Goal: Check status: Check status

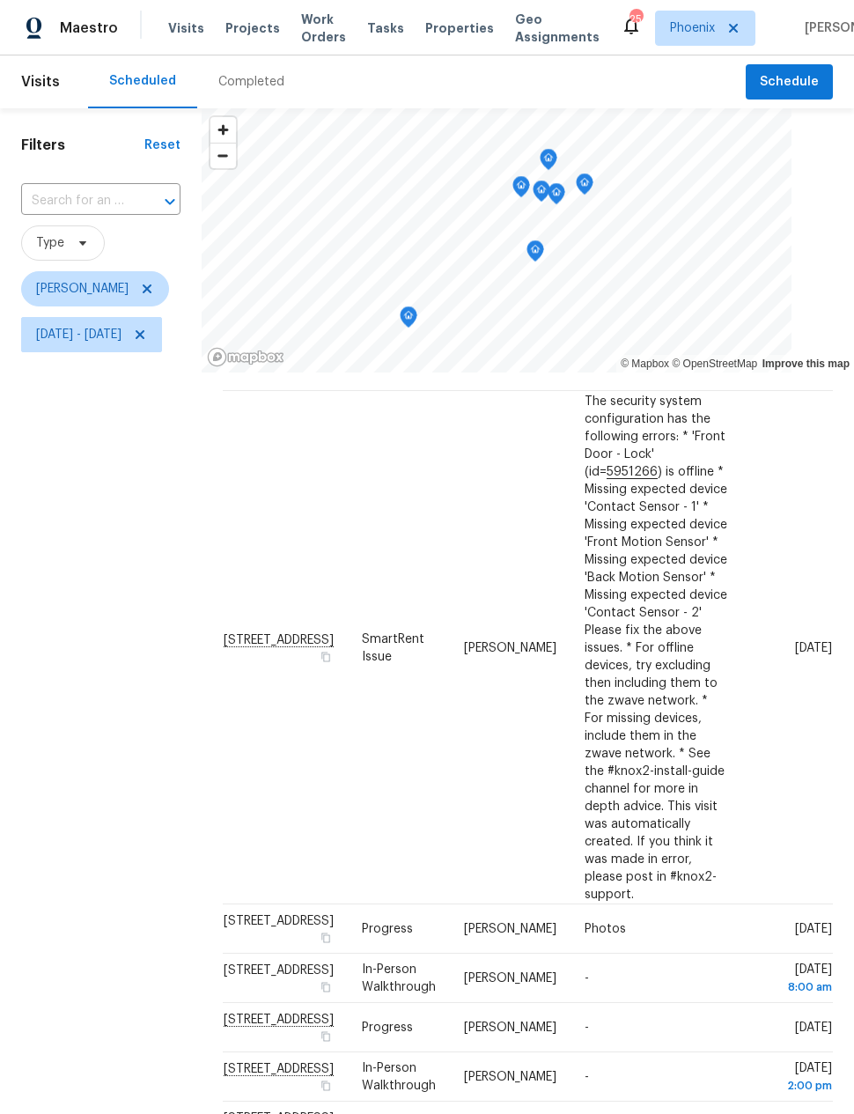
scroll to position [68, 0]
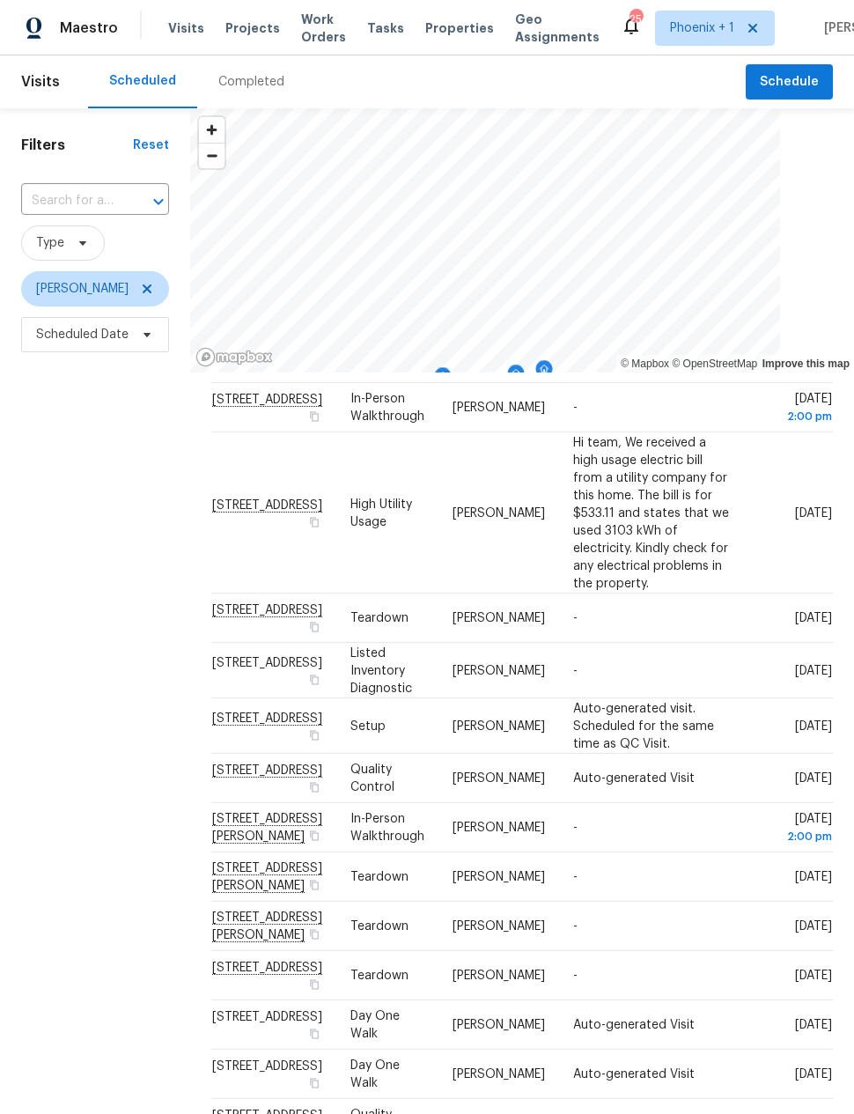
scroll to position [501, 0]
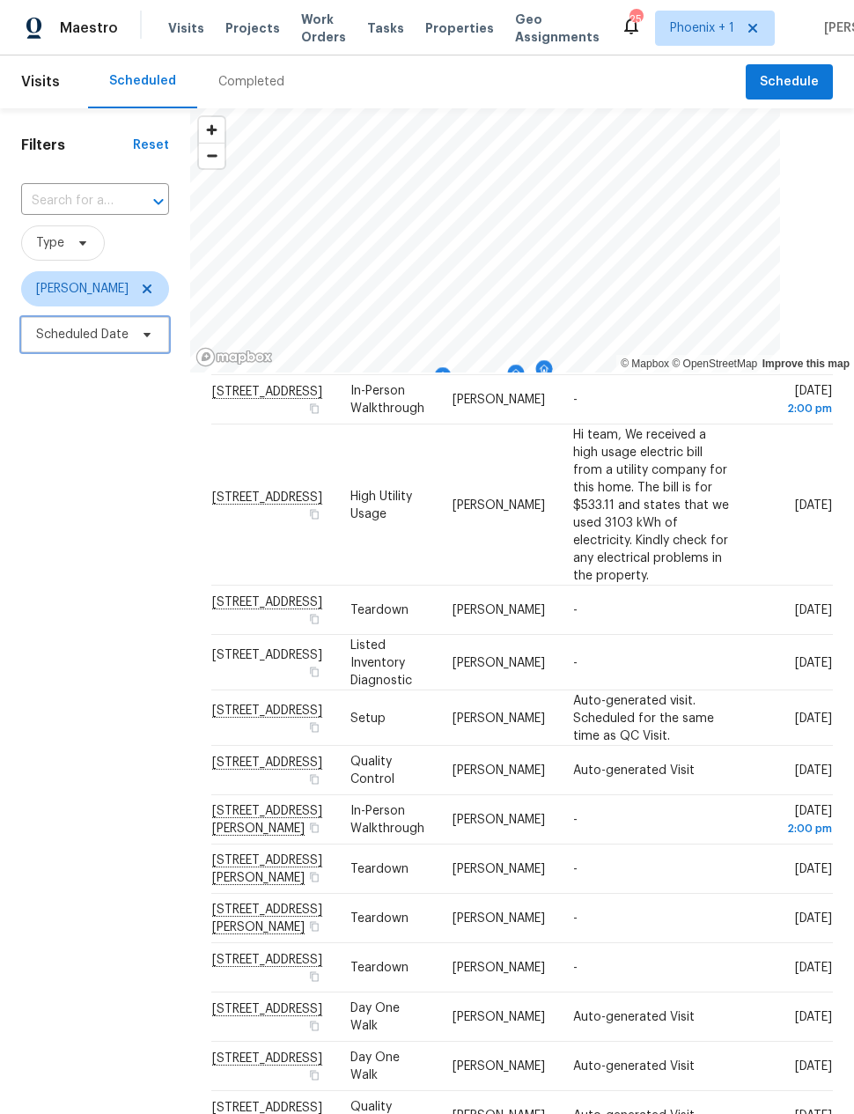
click at [85, 336] on span "Scheduled Date" at bounding box center [82, 335] width 92 height 18
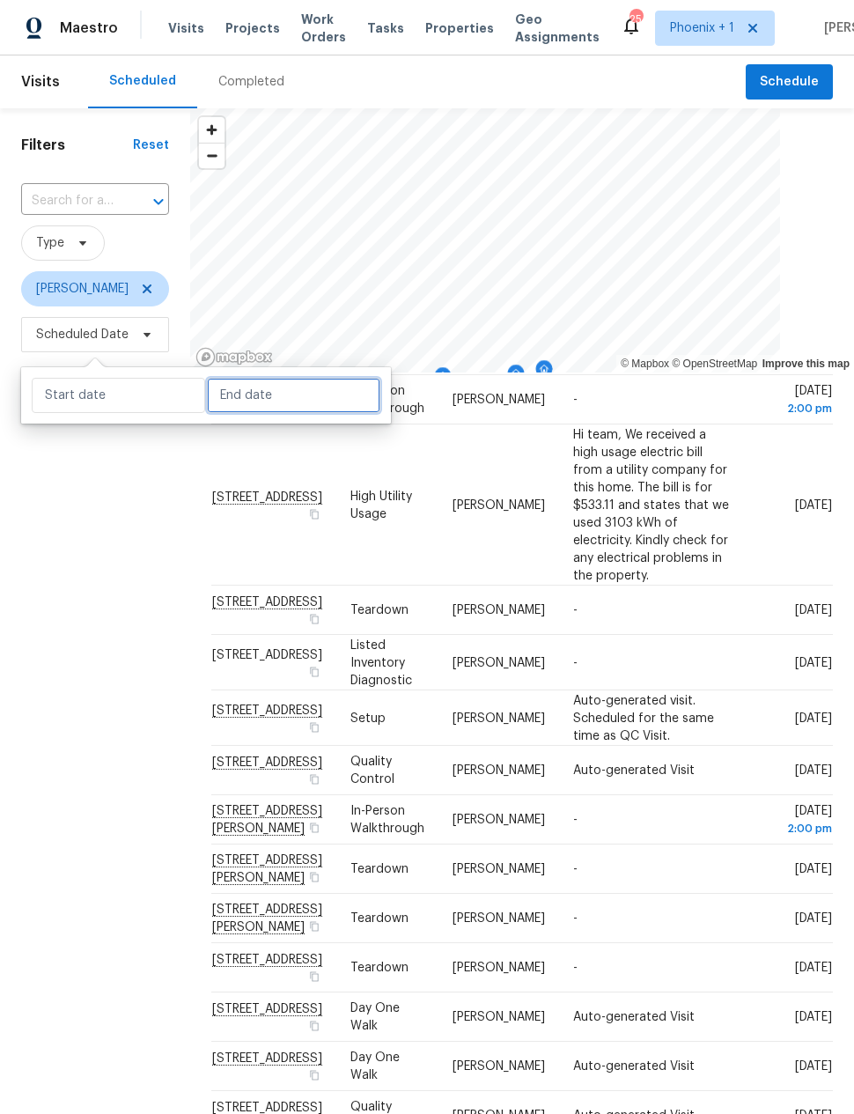
click at [233, 393] on input "text" at bounding box center [293, 395] width 173 height 35
select select "7"
select select "2025"
select select "8"
select select "2025"
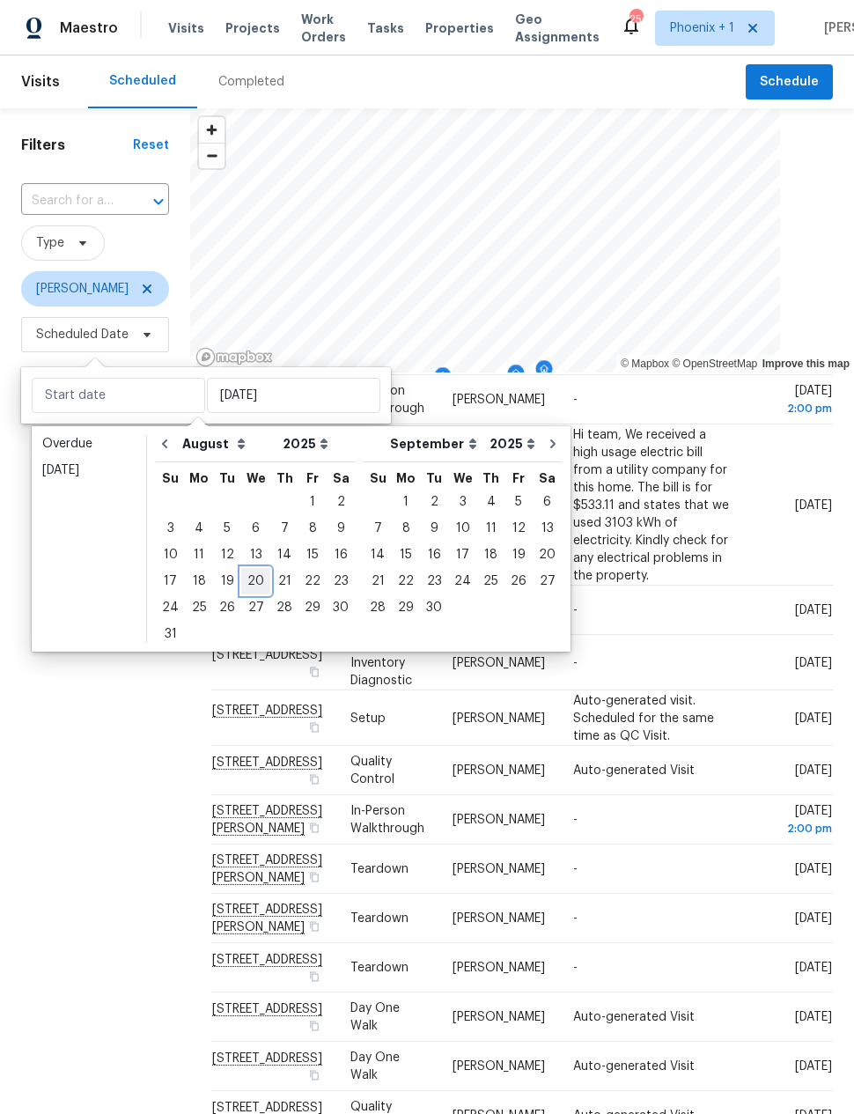
click at [246, 577] on div "20" at bounding box center [255, 581] width 29 height 25
type input "[DATE]"
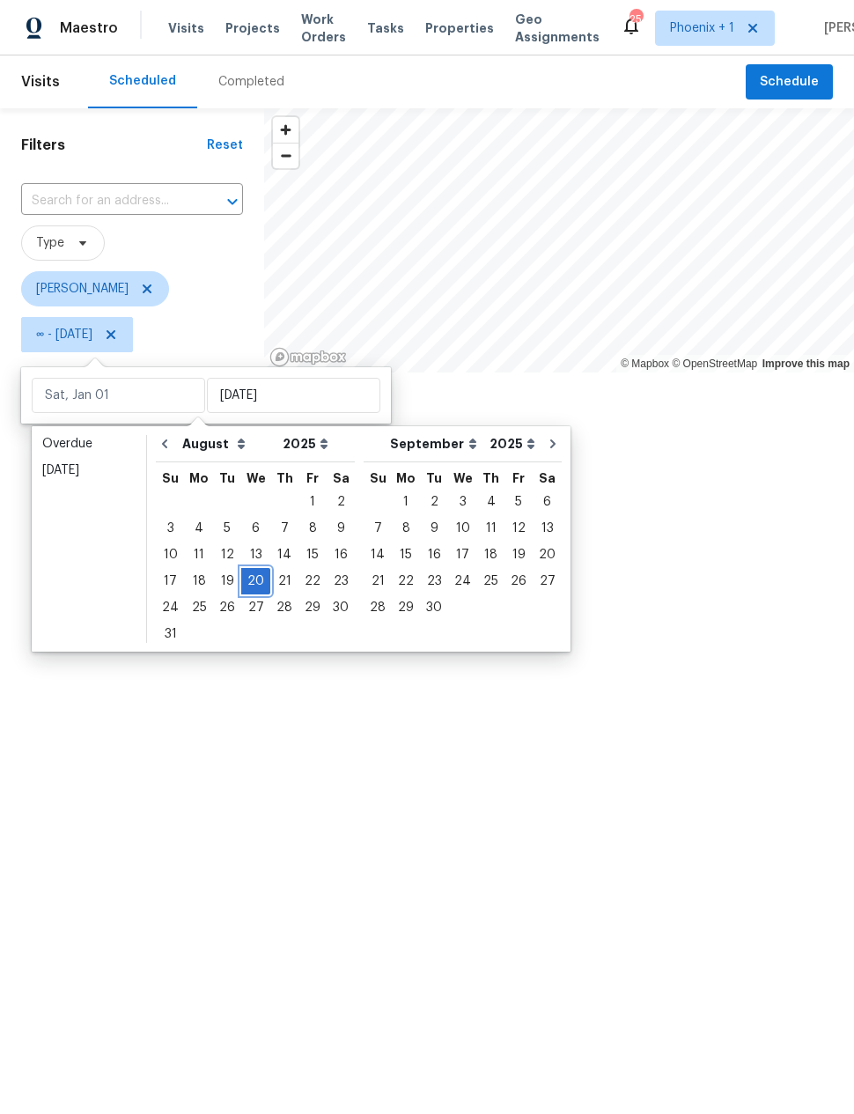
click at [247, 575] on div "20" at bounding box center [255, 581] width 29 height 25
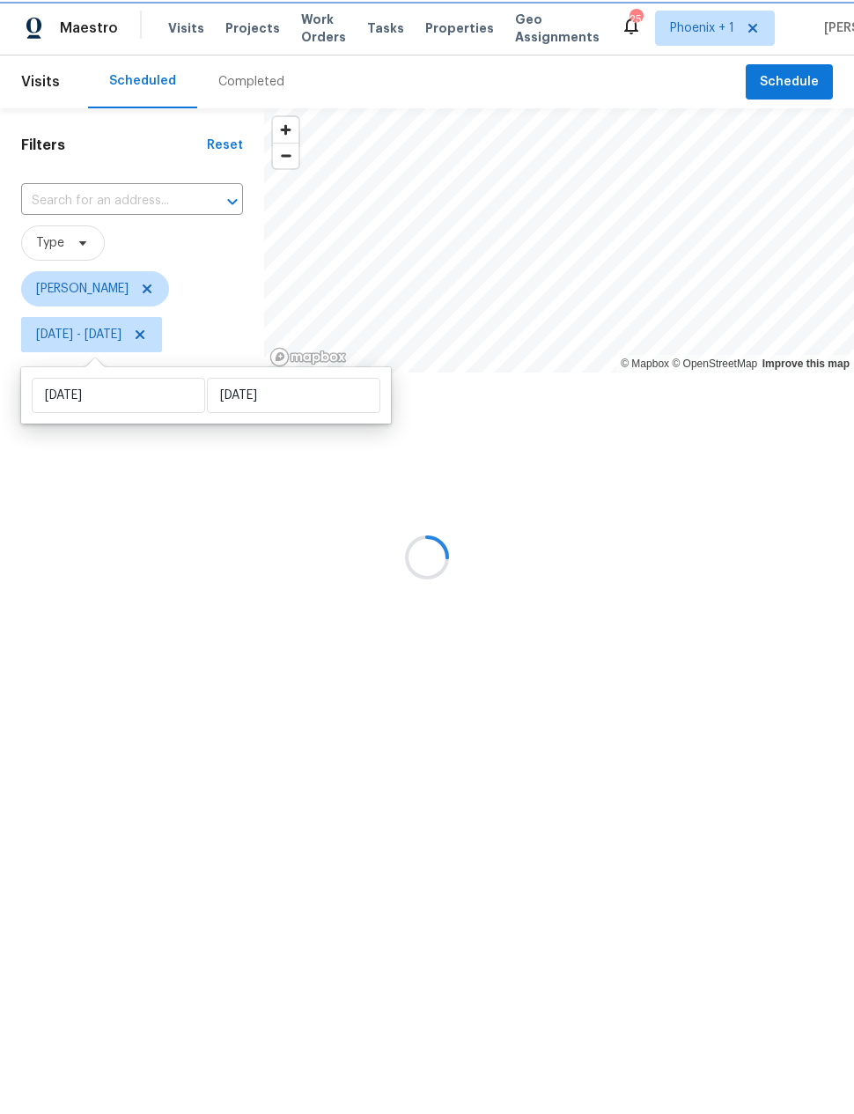
type input "[DATE]"
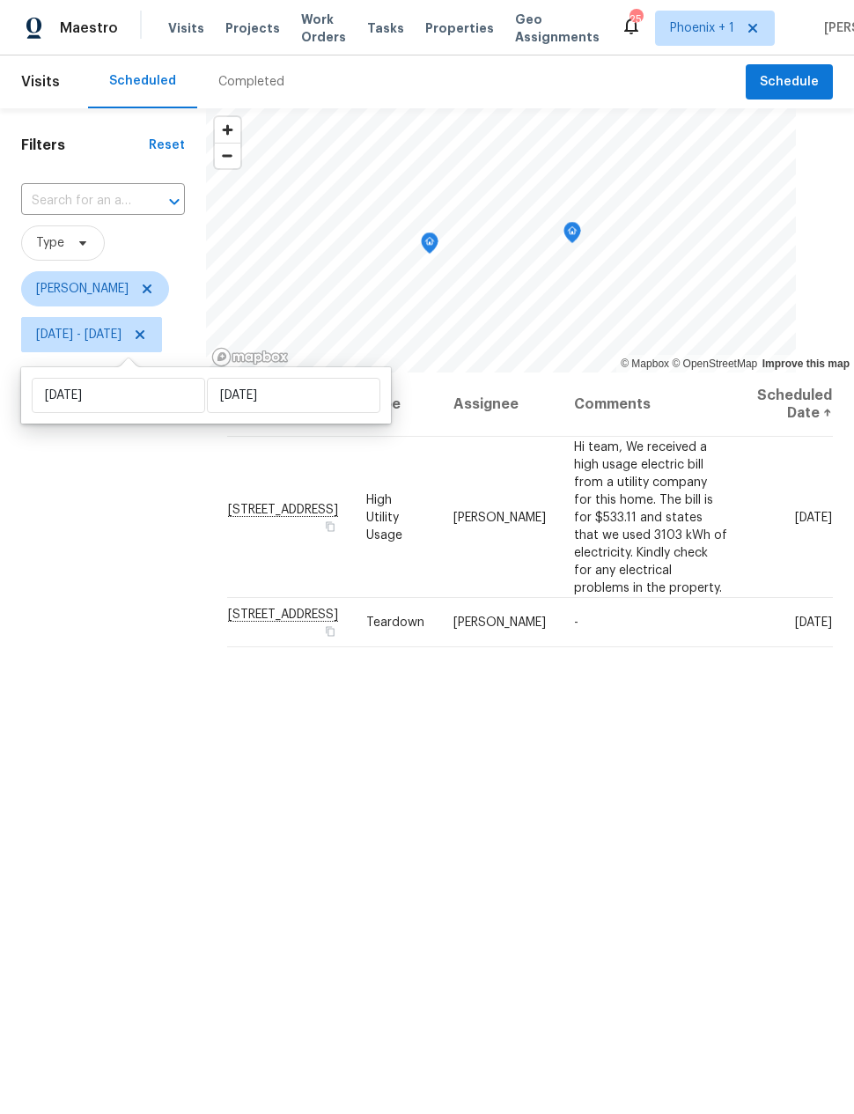
click at [158, 652] on div "Filters Reset ​ Type Eric Scott Wed, Aug 20 - Wed, Aug 20" at bounding box center [103, 685] width 206 height 1155
